Goal: Information Seeking & Learning: Learn about a topic

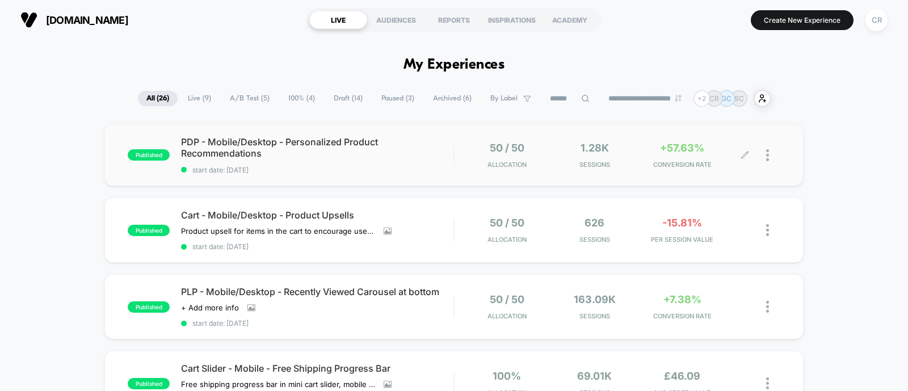
click at [664, 158] on div "+57.63% CONVERSION RATE" at bounding box center [683, 155] width 82 height 27
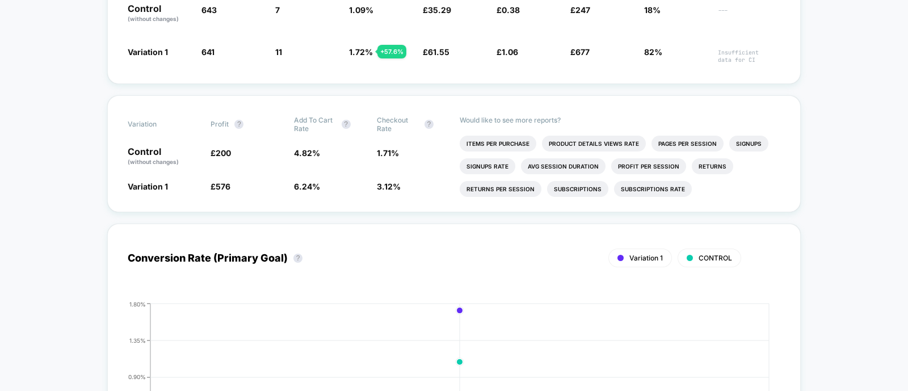
scroll to position [301, 0]
